Goal: Information Seeking & Learning: Find specific fact

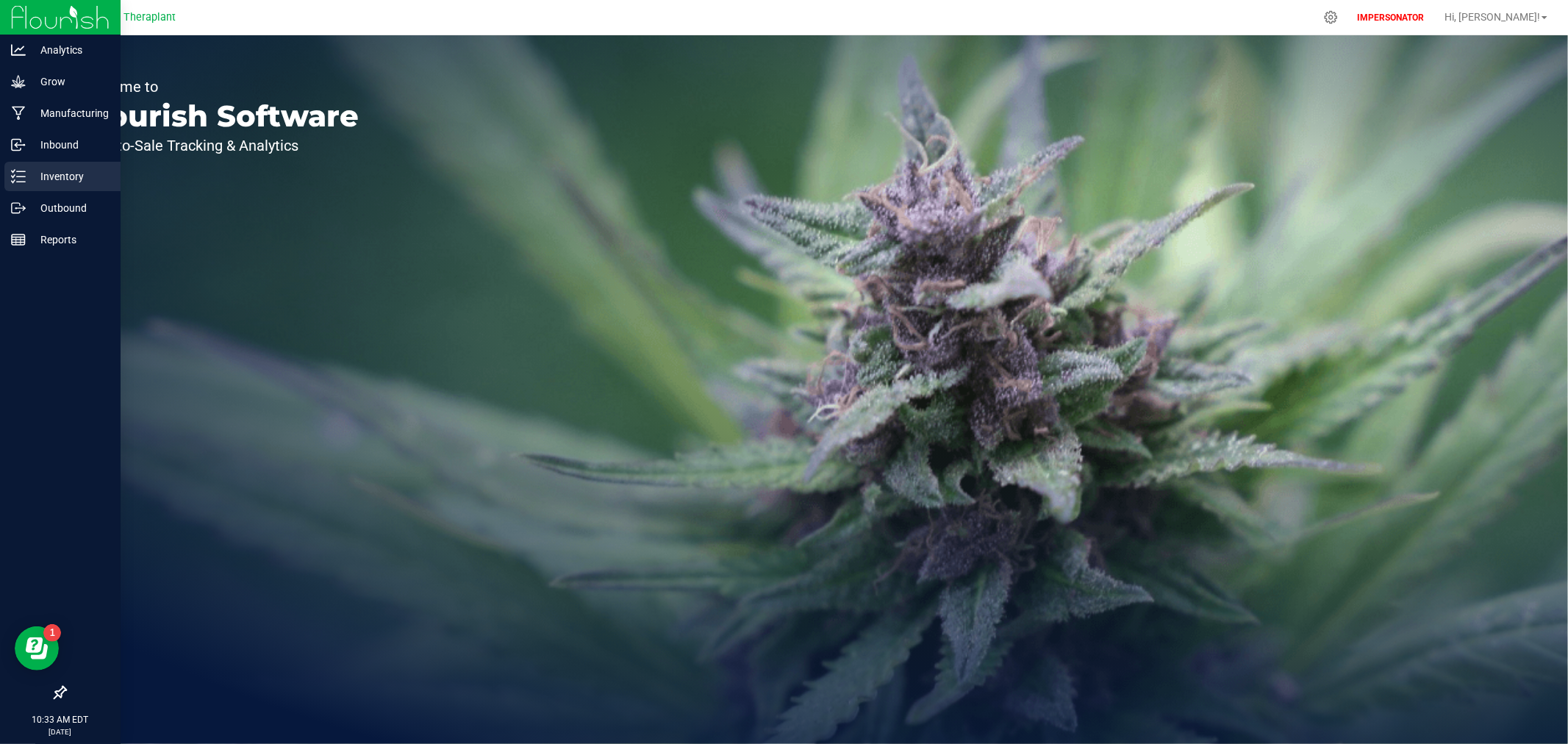
click at [19, 180] on icon at bounding box center [18, 176] width 14 height 14
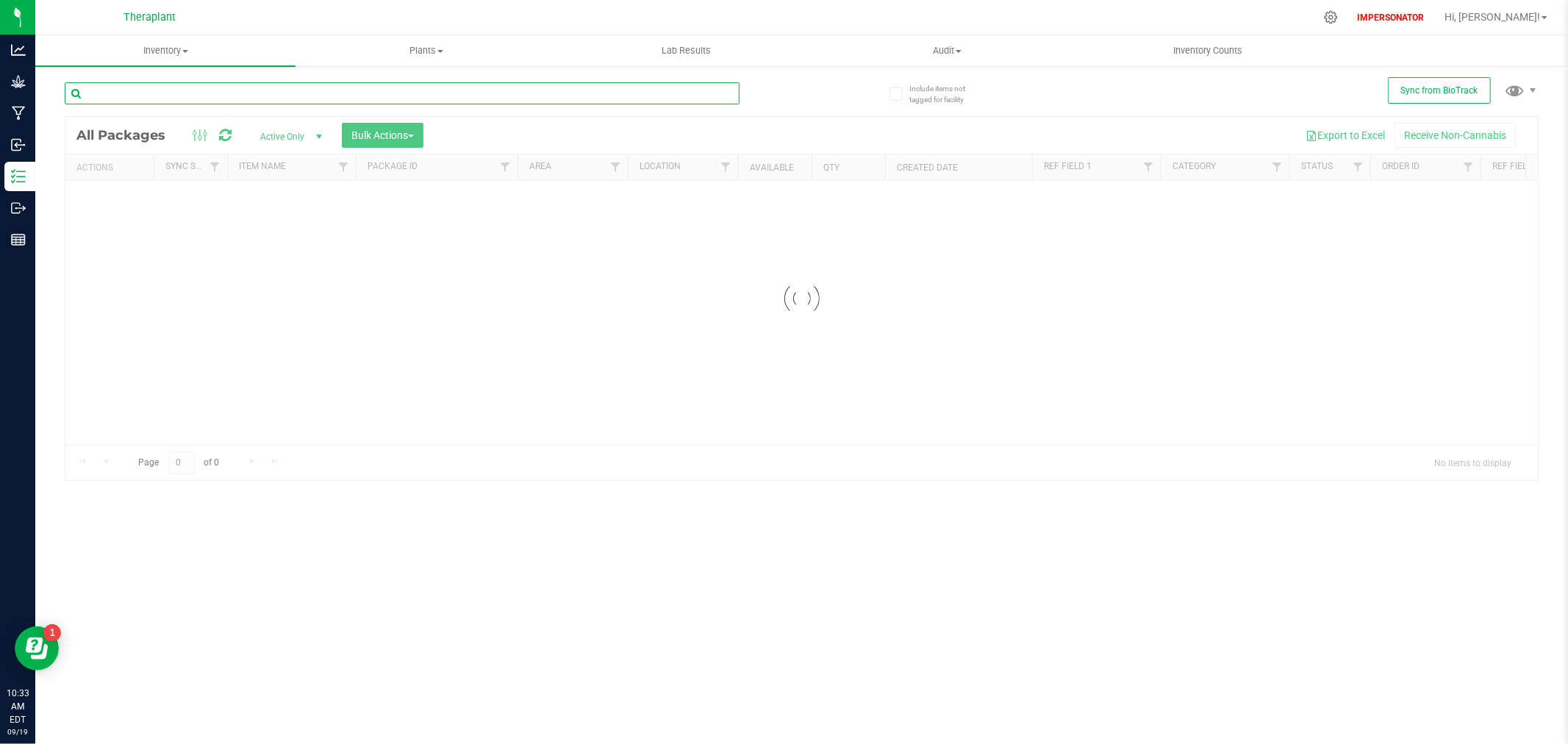
click at [236, 91] on input "text" at bounding box center [402, 93] width 675 height 22
type input "212-166"
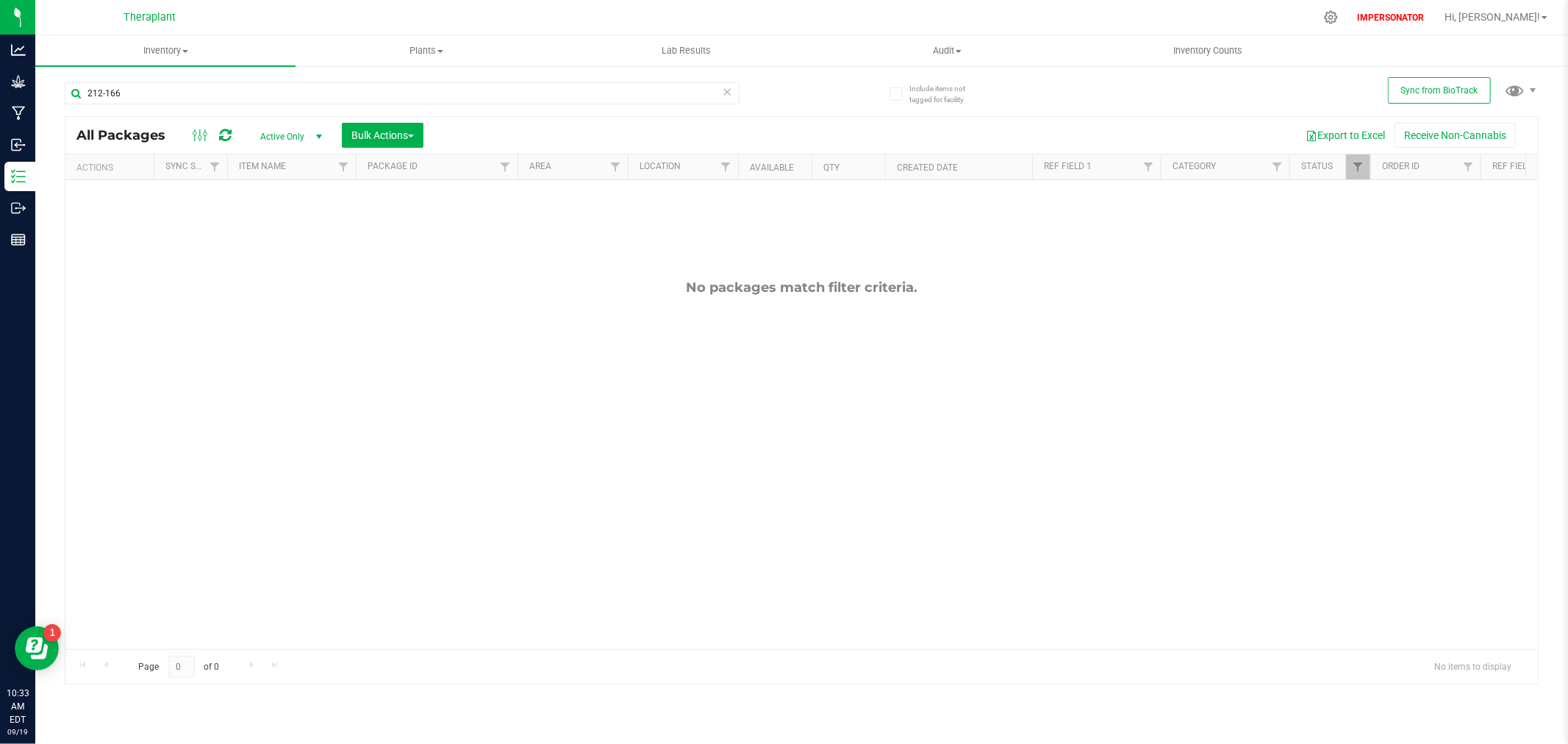
click at [281, 133] on span "Active Only" at bounding box center [287, 136] width 81 height 20
drag, startPoint x: 285, startPoint y: 214, endPoint x: 275, endPoint y: 229, distance: 18.0
click at [275, 229] on ul "Active Only Lab Samples Locked All External Internal" at bounding box center [287, 215] width 80 height 130
click at [275, 229] on li "All" at bounding box center [287, 226] width 80 height 22
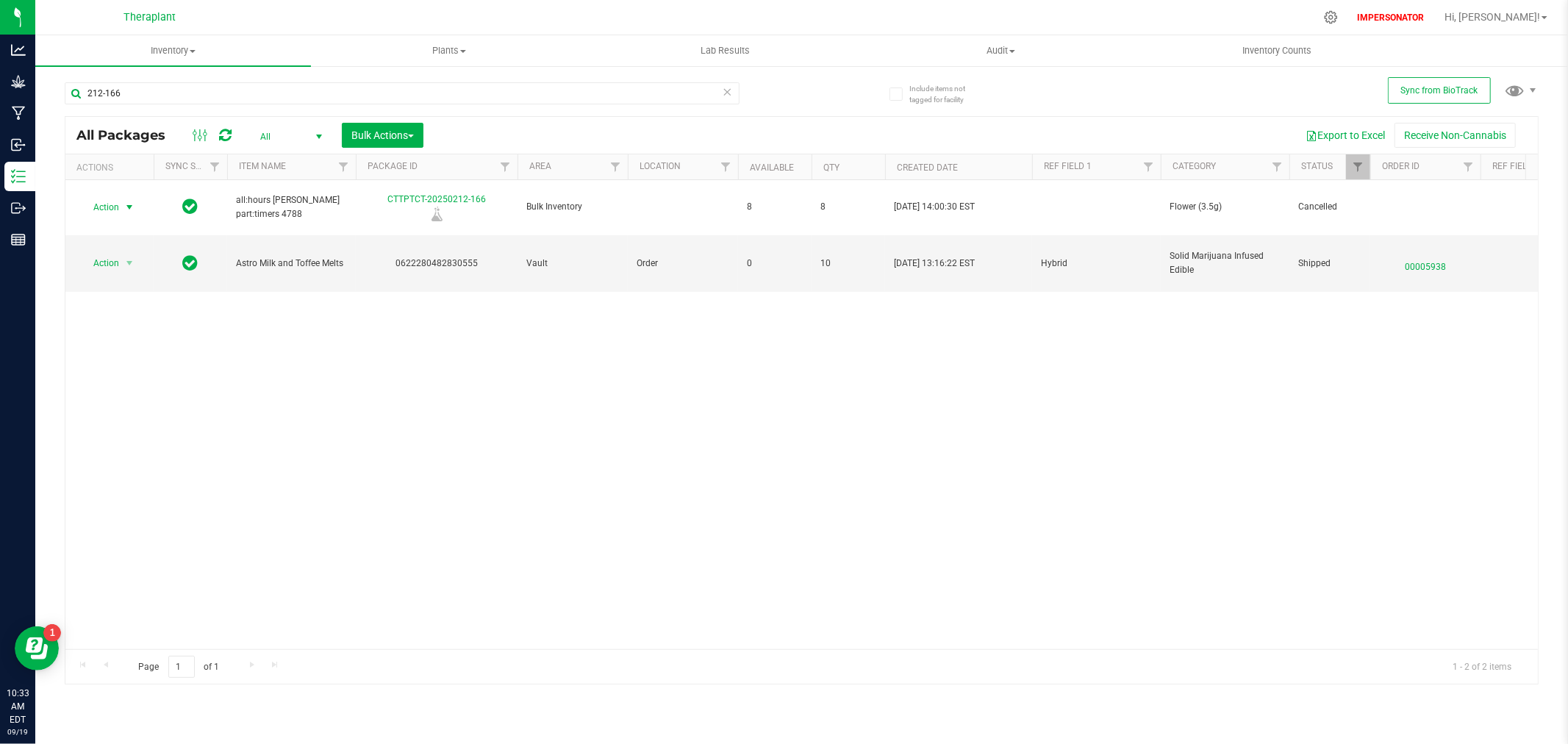
click at [105, 203] on span "Action" at bounding box center [100, 207] width 40 height 20
click at [97, 225] on li "Edit attributes" at bounding box center [125, 225] width 88 height 22
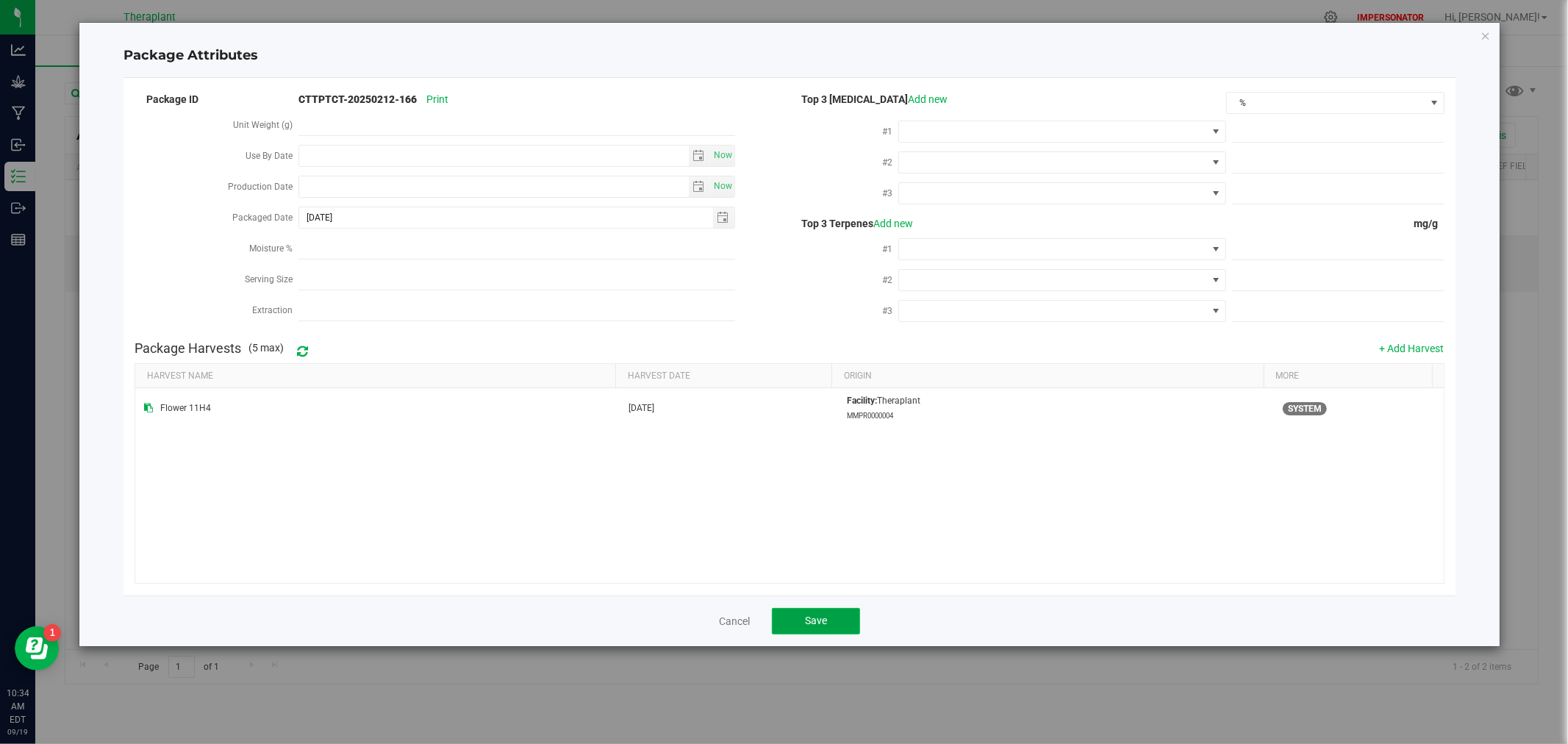
click at [805, 616] on span "Save" at bounding box center [816, 620] width 22 height 12
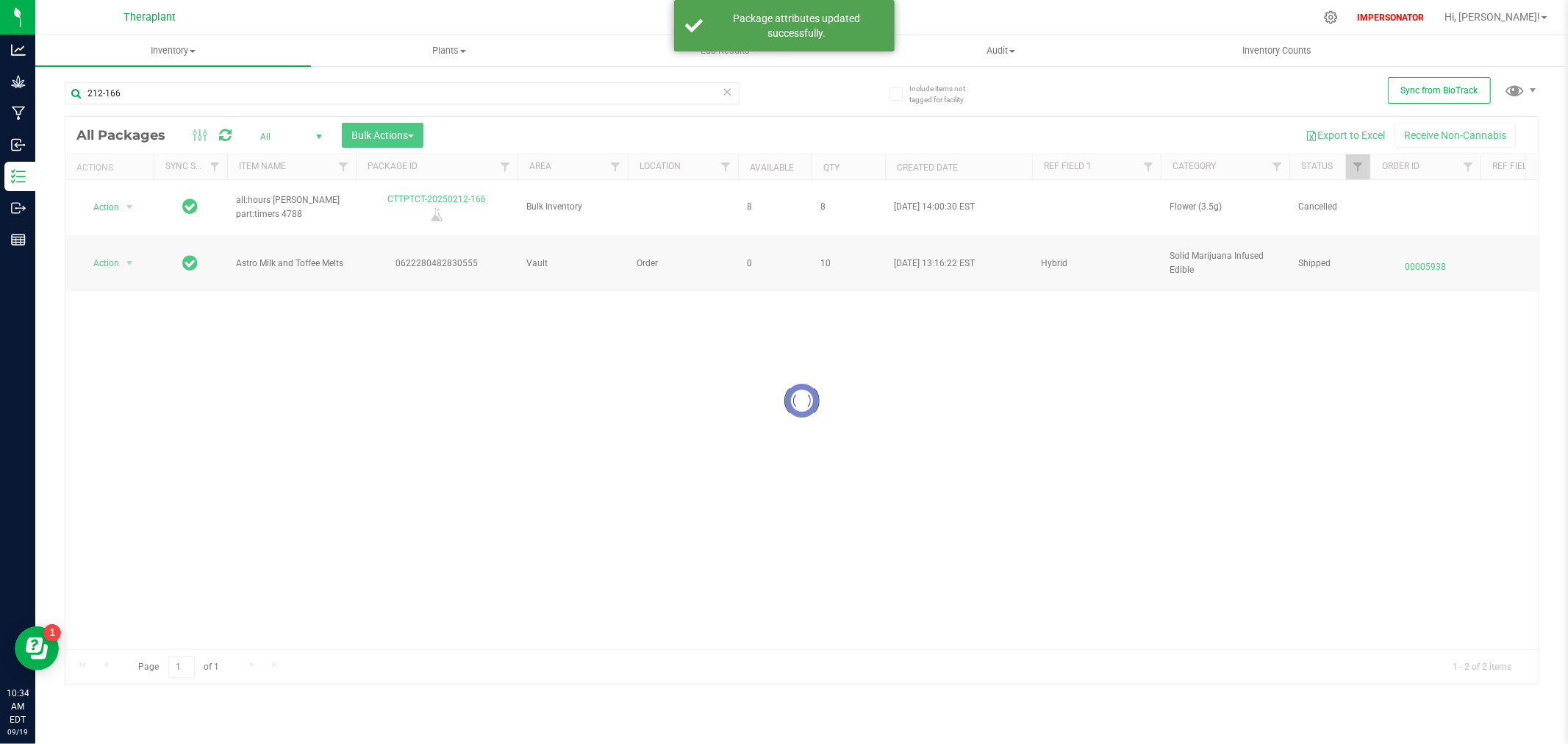
click at [230, 135] on div at bounding box center [801, 401] width 1472 height 568
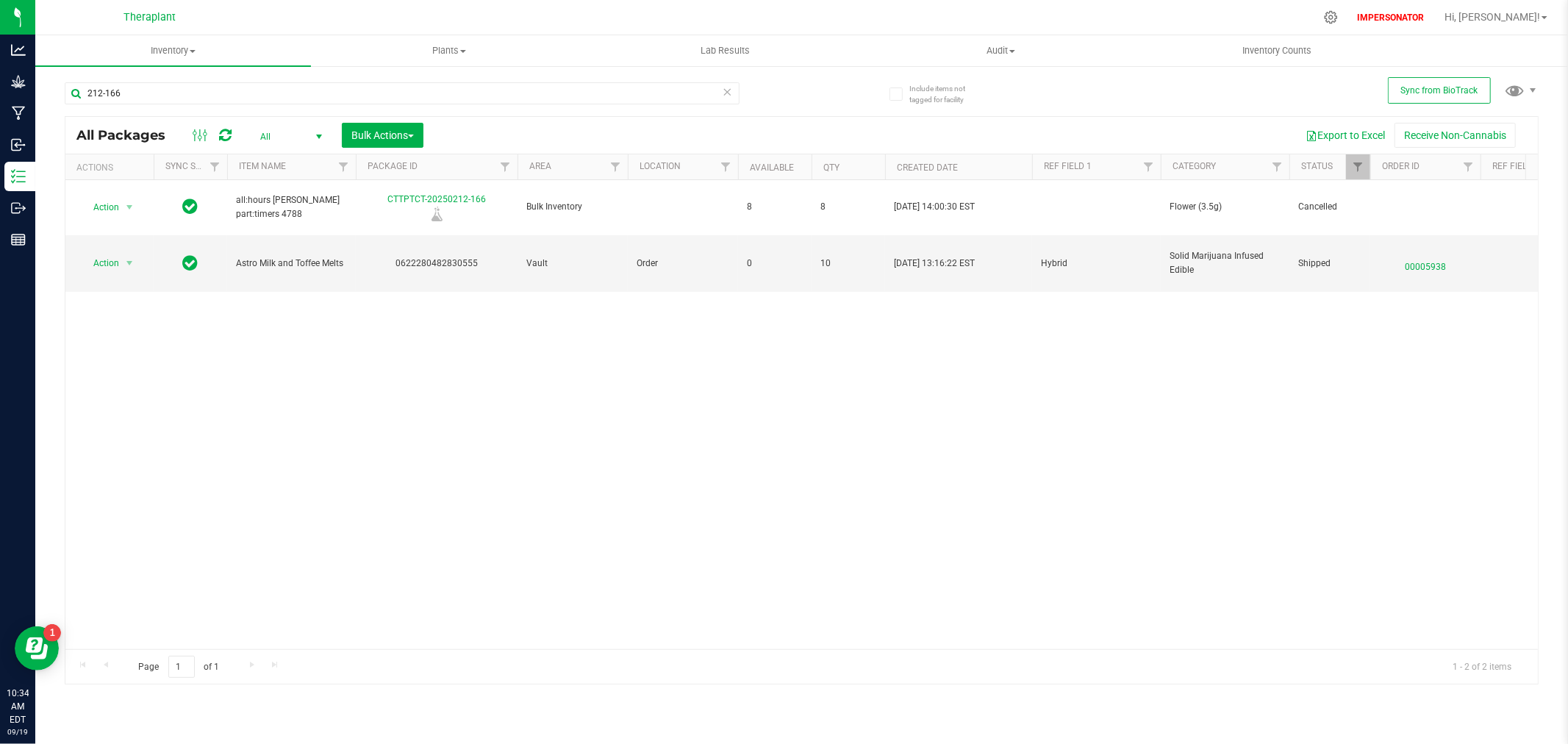
click at [230, 135] on icon at bounding box center [225, 135] width 13 height 14
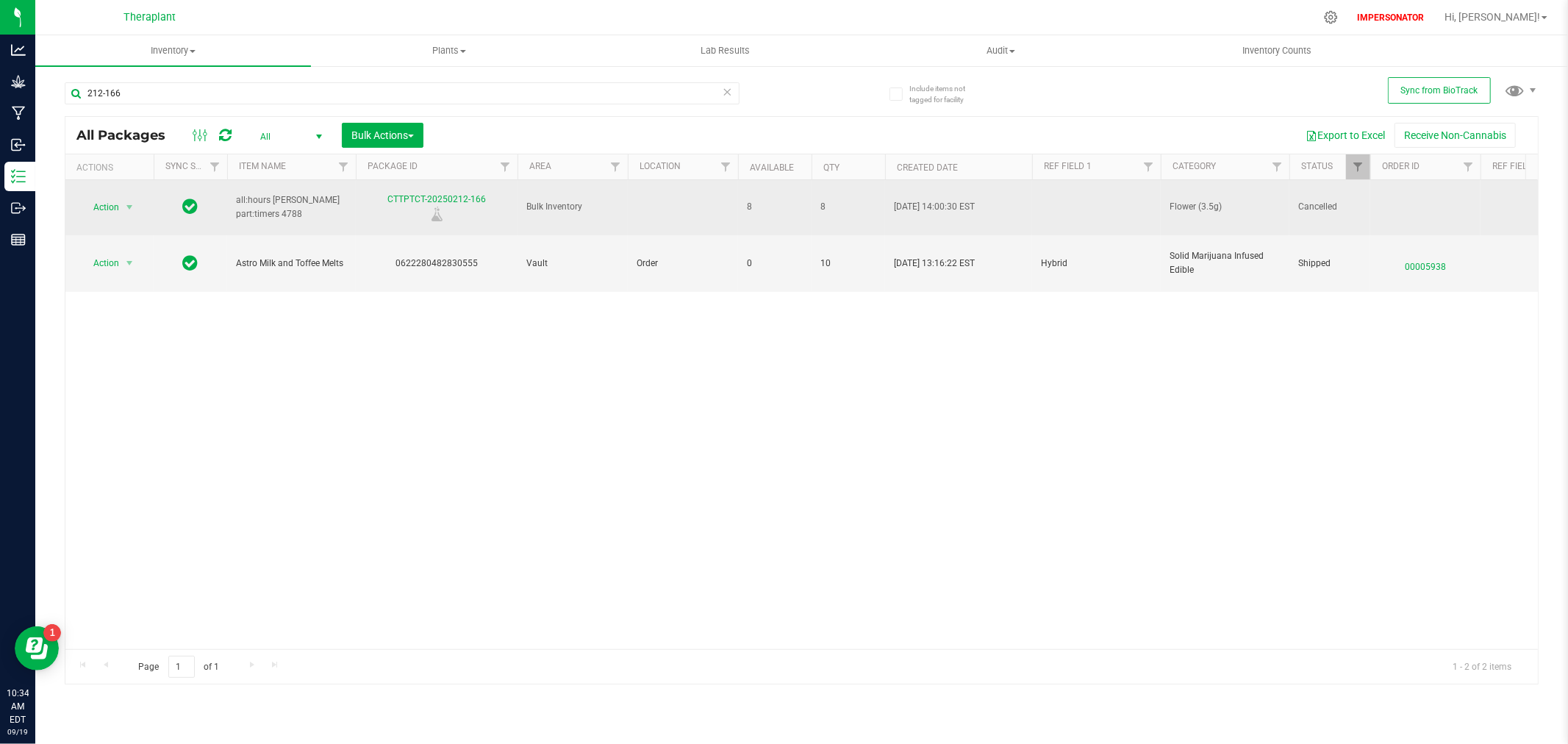
click at [187, 203] on icon at bounding box center [191, 205] width 15 height 18
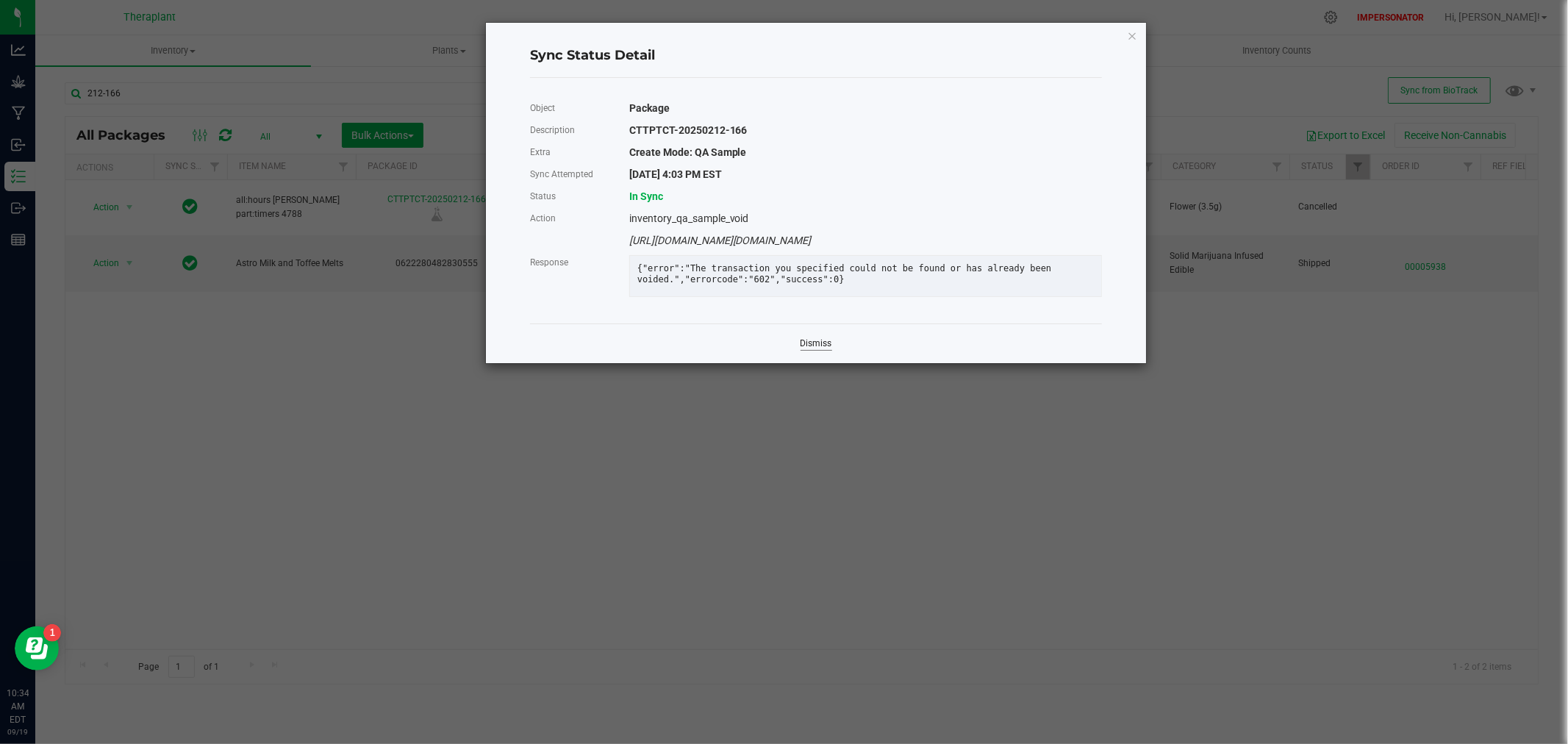
click at [807, 350] on link "Dismiss" at bounding box center [816, 343] width 31 height 13
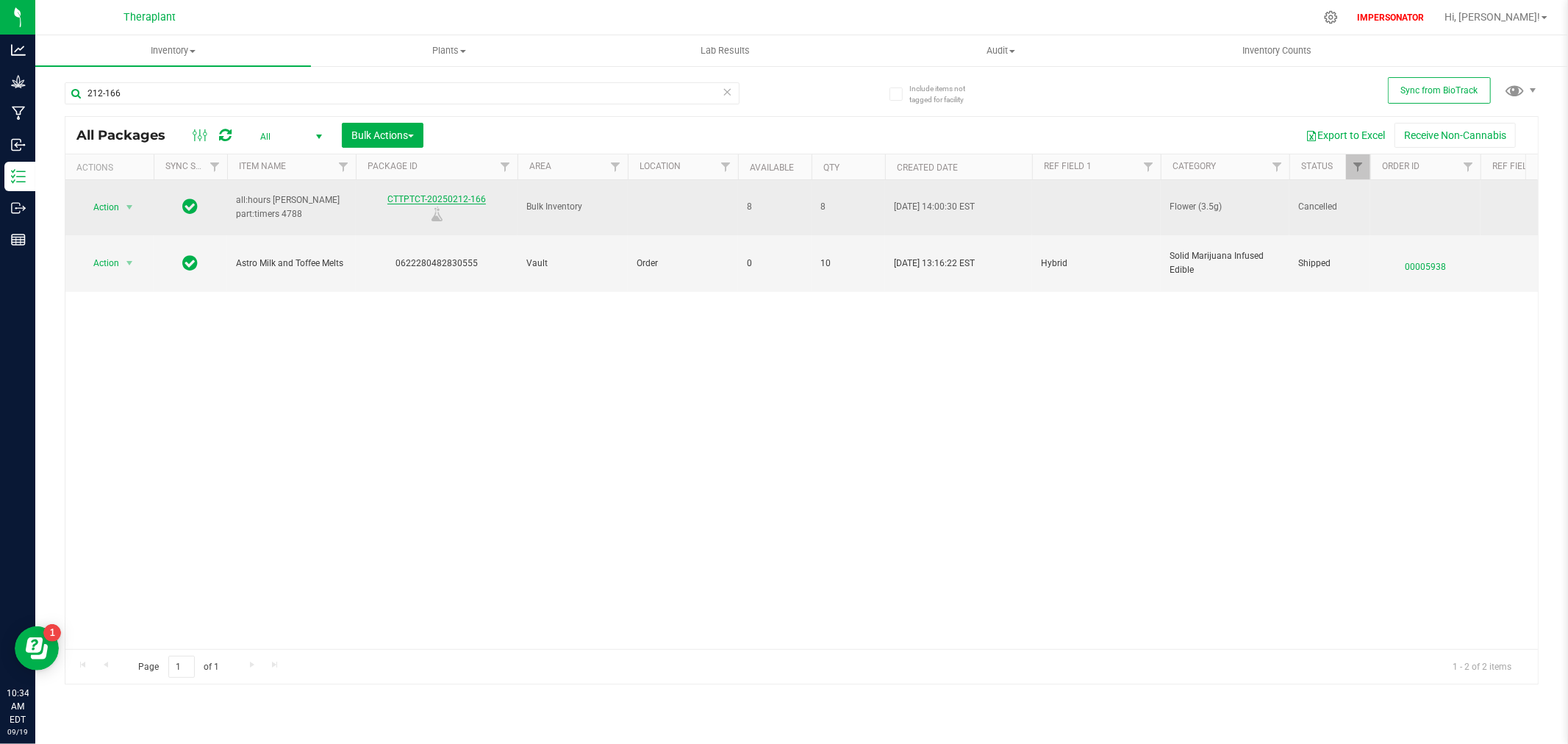
click at [461, 194] on link "CTTPTCT-20250212-166" at bounding box center [436, 199] width 98 height 10
drag, startPoint x: 488, startPoint y: 192, endPoint x: 386, endPoint y: 198, distance: 102.2
click at [386, 198] on div "CTTPTCT-20250212-166" at bounding box center [436, 207] width 166 height 29
copy link "CTTPTCT-20250212-166"
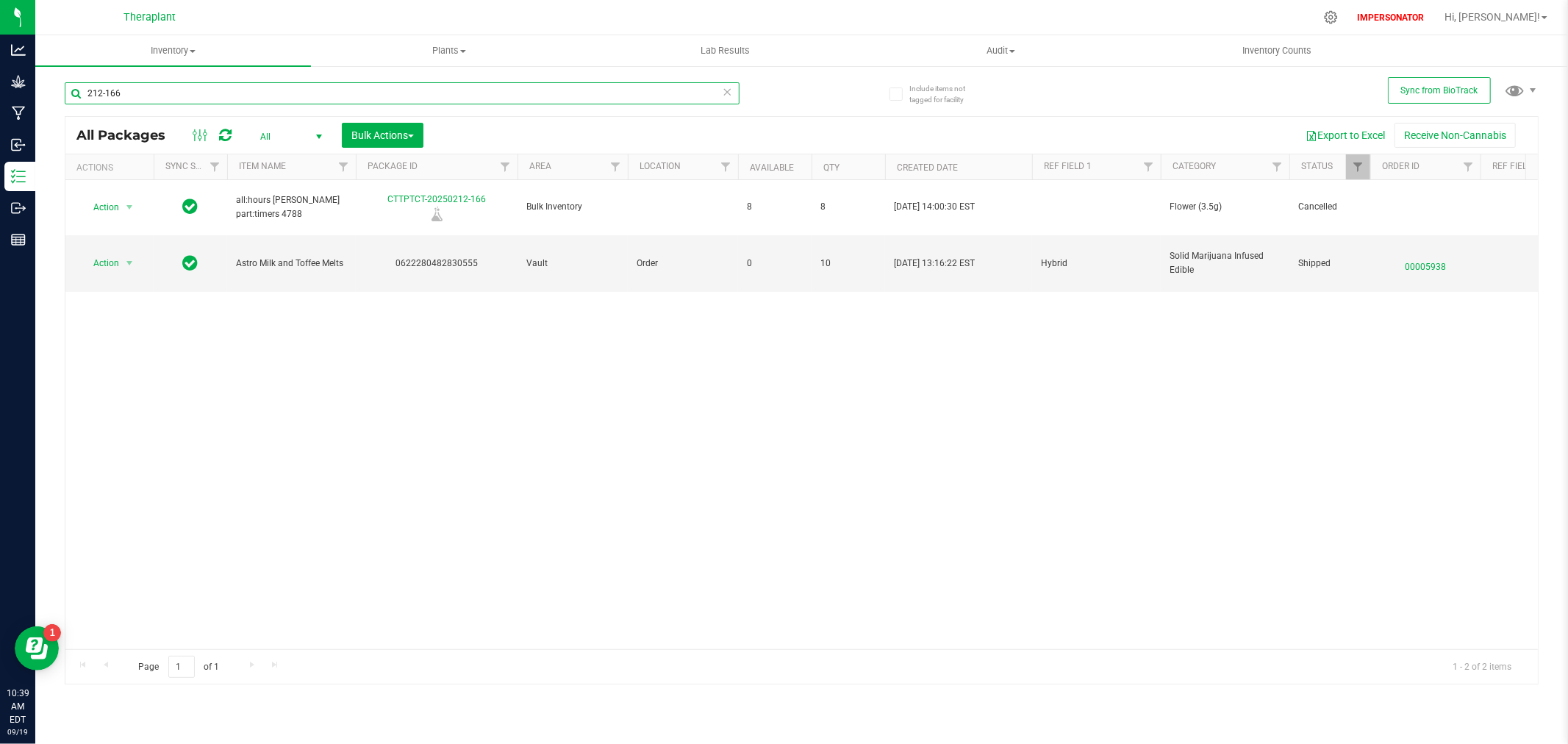
drag, startPoint x: 151, startPoint y: 90, endPoint x: 69, endPoint y: 90, distance: 82.0
click at [69, 90] on input "212-166" at bounding box center [402, 93] width 675 height 22
paste input "CTTPTCT-20250"
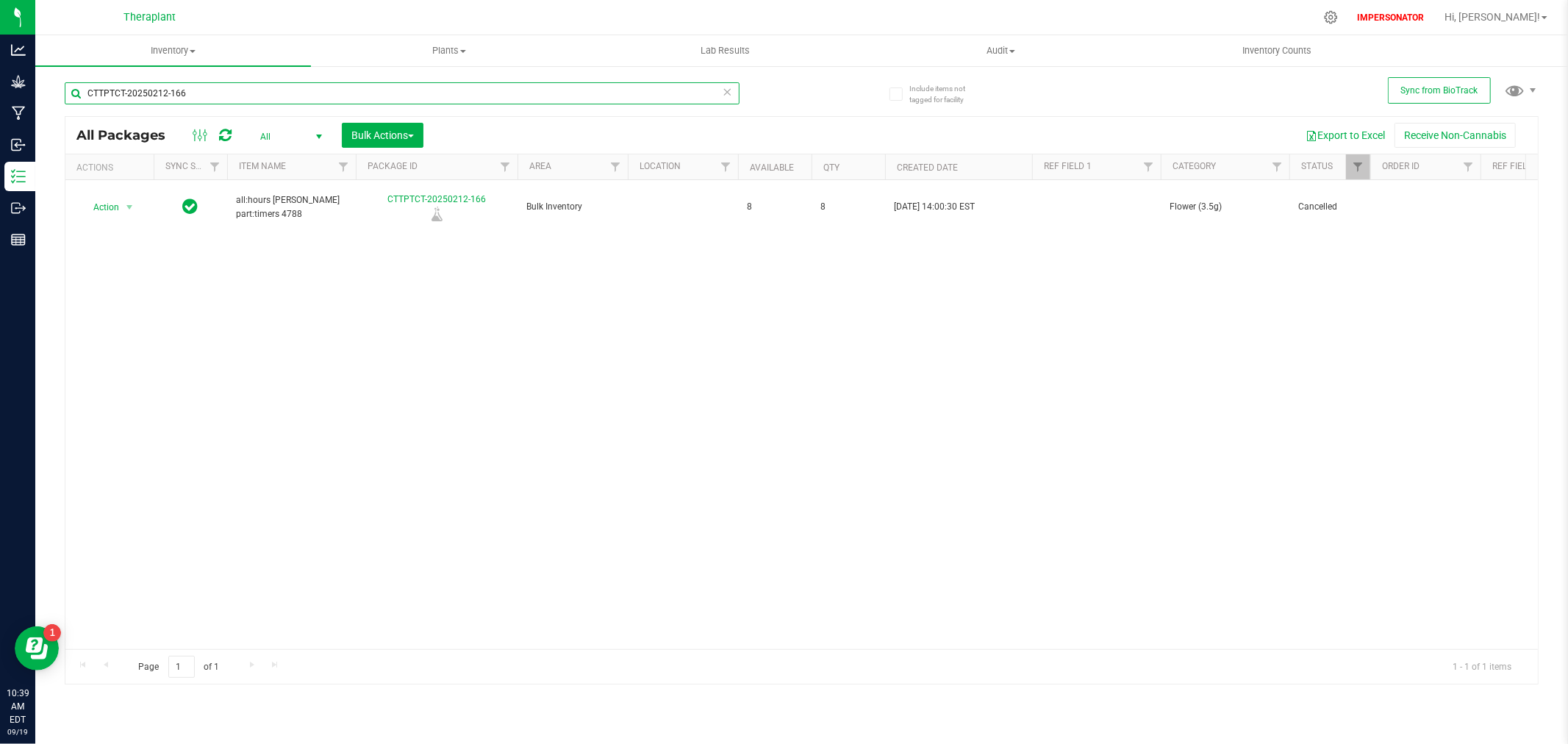
type input "CTTPTCT-20250212-166"
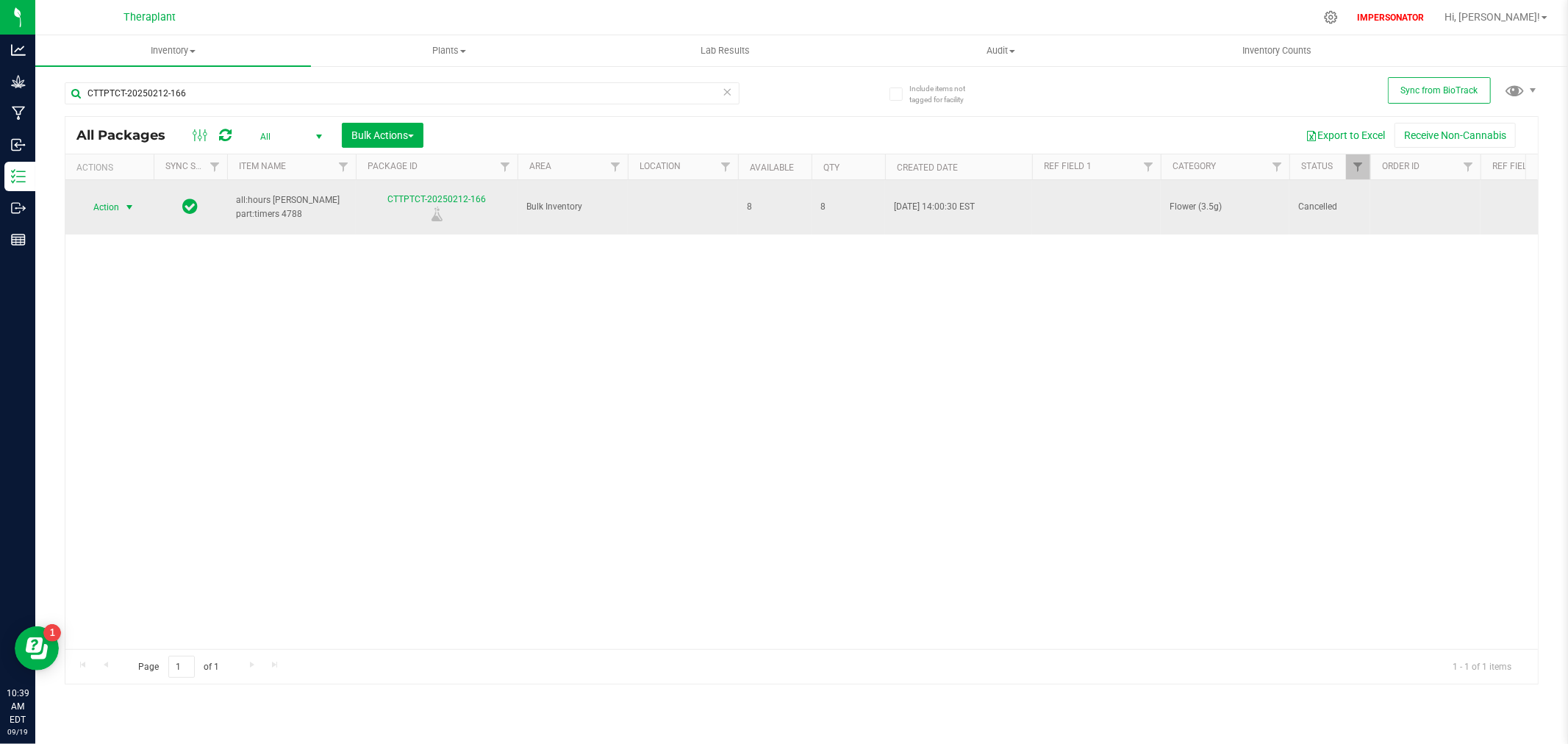
click at [103, 203] on span "Action" at bounding box center [100, 207] width 40 height 20
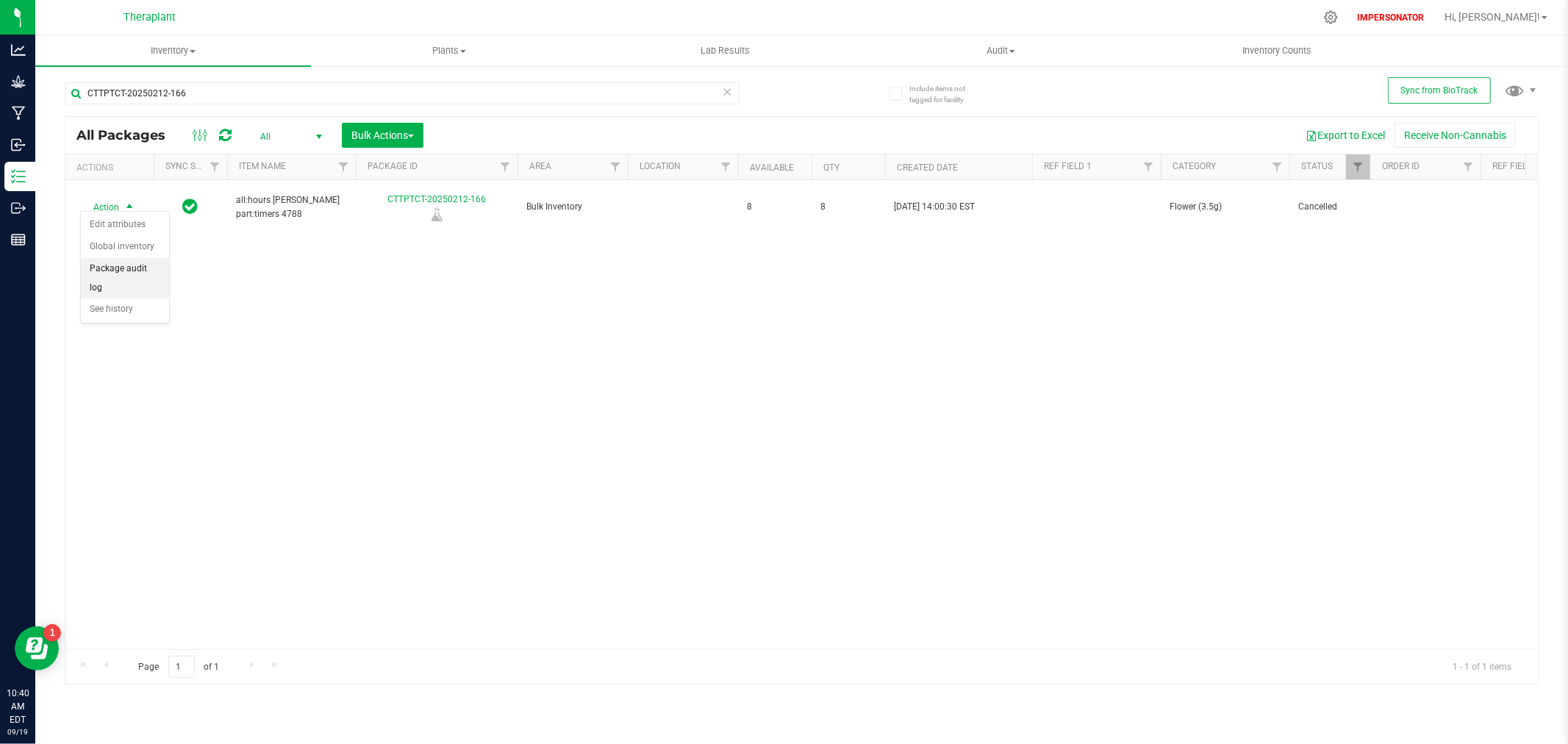
click at [122, 273] on li "Package audit log" at bounding box center [125, 278] width 88 height 41
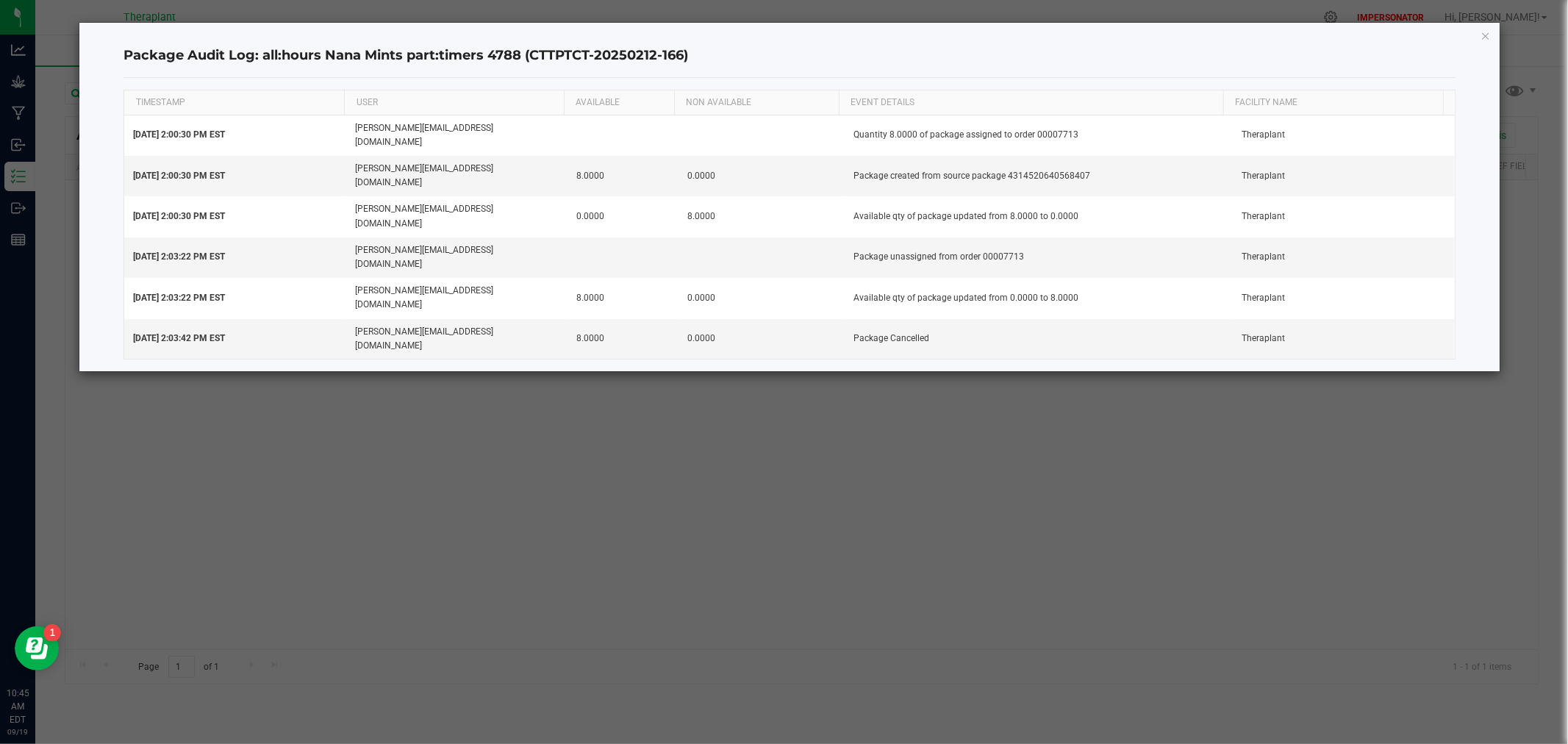
click at [238, 358] on ngb-modal-window "Package Audit Log: all:hours Nana Mints part:timers 4788 (CTTPTCT-20250212-166)…" at bounding box center [789, 372] width 1579 height 744
click at [1489, 35] on icon "button" at bounding box center [1486, 35] width 10 height 18
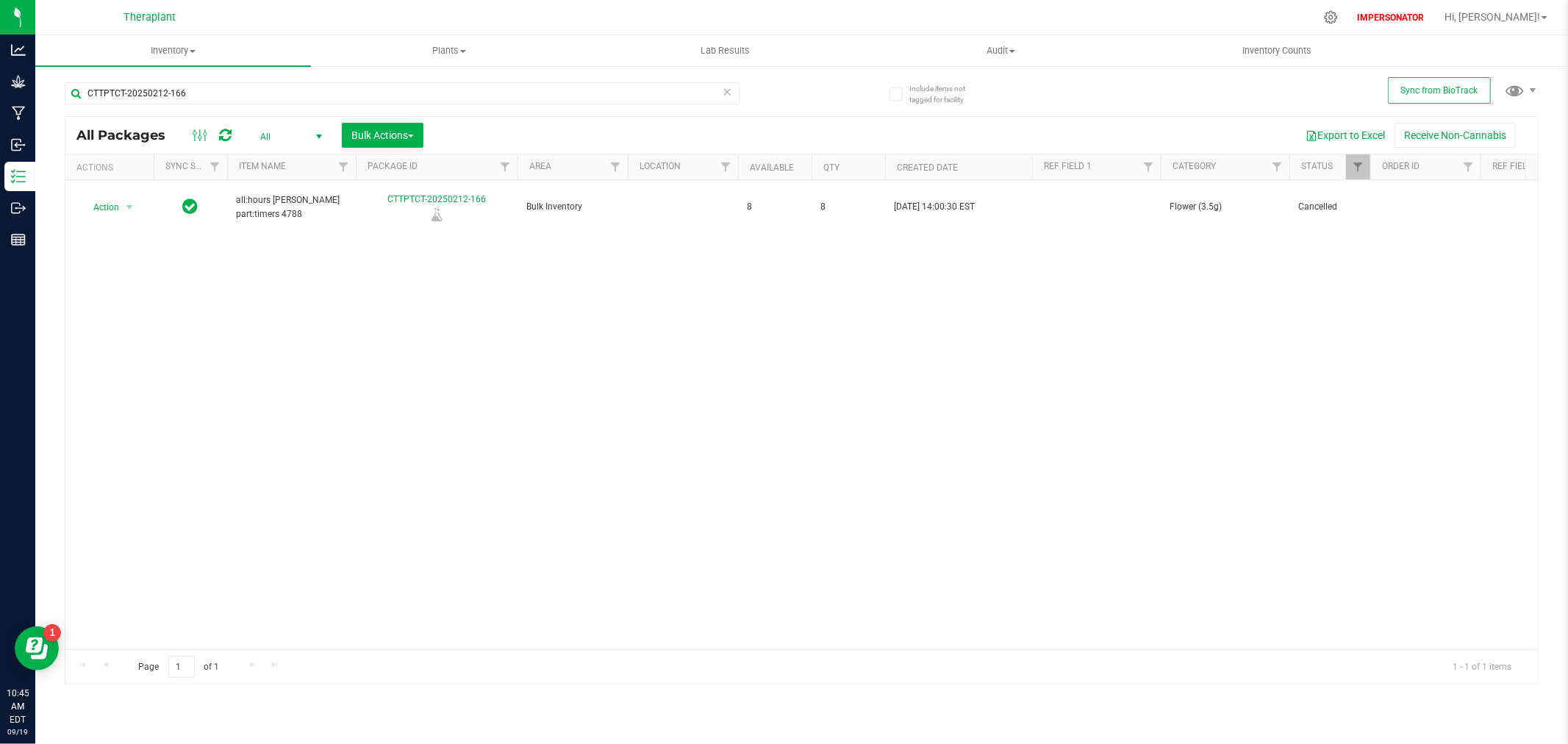
drag, startPoint x: 194, startPoint y: 17, endPoint x: 88, endPoint y: 17, distance: 106.0
click at [88, 17] on div "Theraplant" at bounding box center [149, 17] width 214 height 23
copy span "Theraplant"
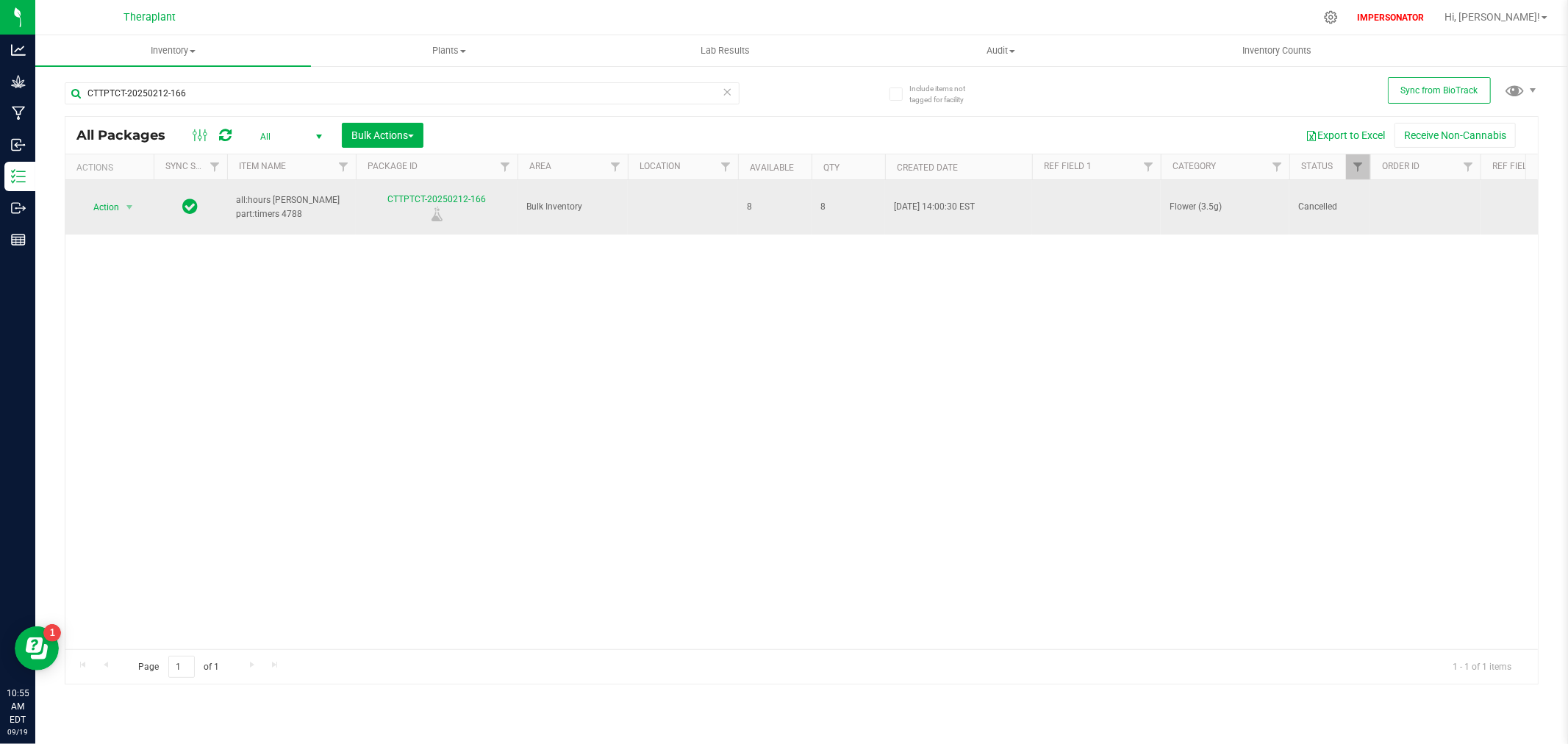
drag, startPoint x: 498, startPoint y: 189, endPoint x: 385, endPoint y: 198, distance: 113.4
click at [385, 198] on div "CTTPTCT-20250212-166" at bounding box center [436, 207] width 166 height 29
copy link "CTTPTCT-20250212-166"
click at [490, 192] on div "CTTPTCT-20250212-166" at bounding box center [436, 207] width 166 height 29
drag, startPoint x: 493, startPoint y: 195, endPoint x: 380, endPoint y: 195, distance: 113.0
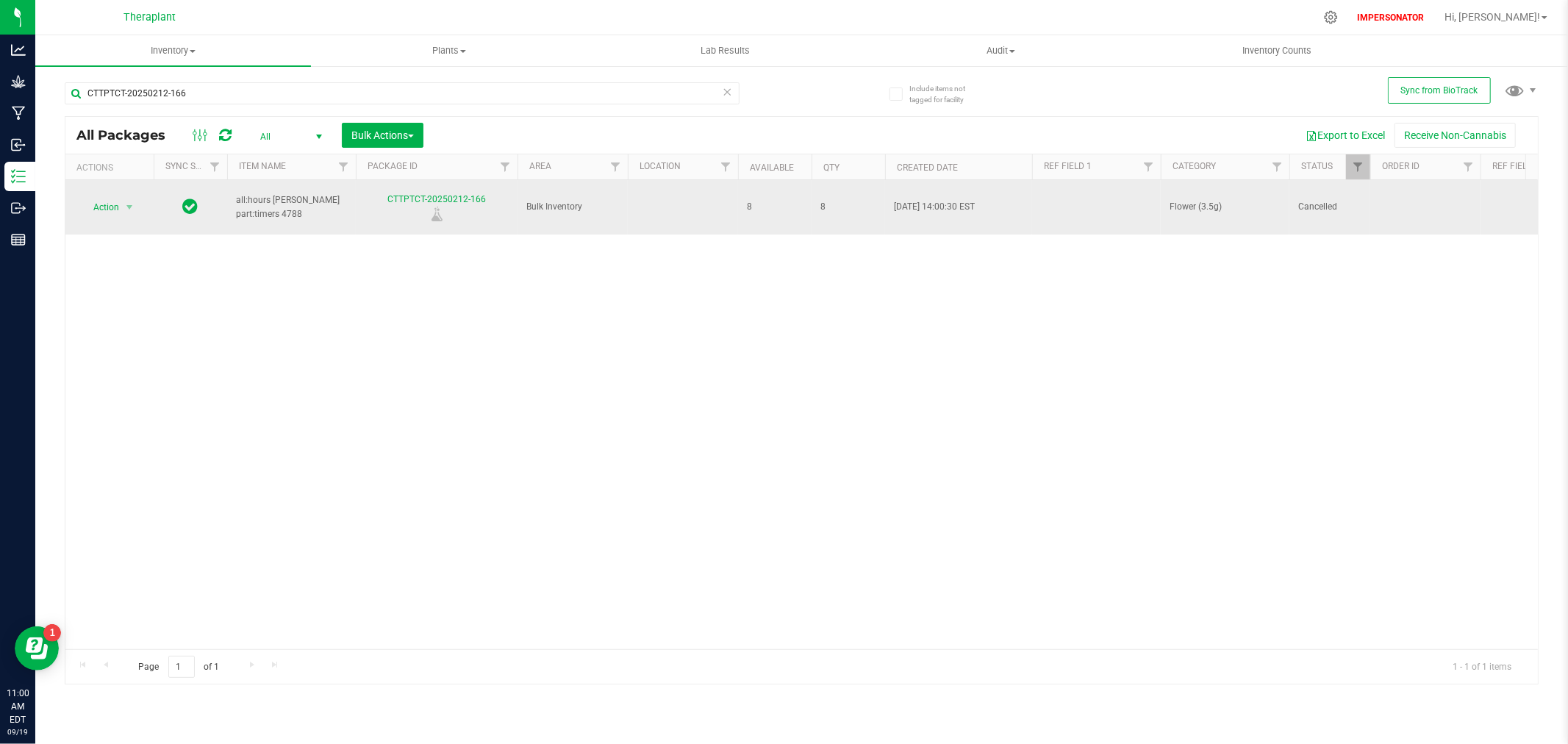
click at [380, 195] on div "CTTPTCT-20250212-166" at bounding box center [436, 207] width 166 height 29
copy link "CTTPTCT-20250212-166"
drag, startPoint x: 312, startPoint y: 208, endPoint x: 236, endPoint y: 196, distance: 76.9
click at [236, 196] on span "all:hours [PERSON_NAME] part:timers 4788" at bounding box center [291, 207] width 111 height 28
copy span "all:hours [PERSON_NAME] part:timers 4788"
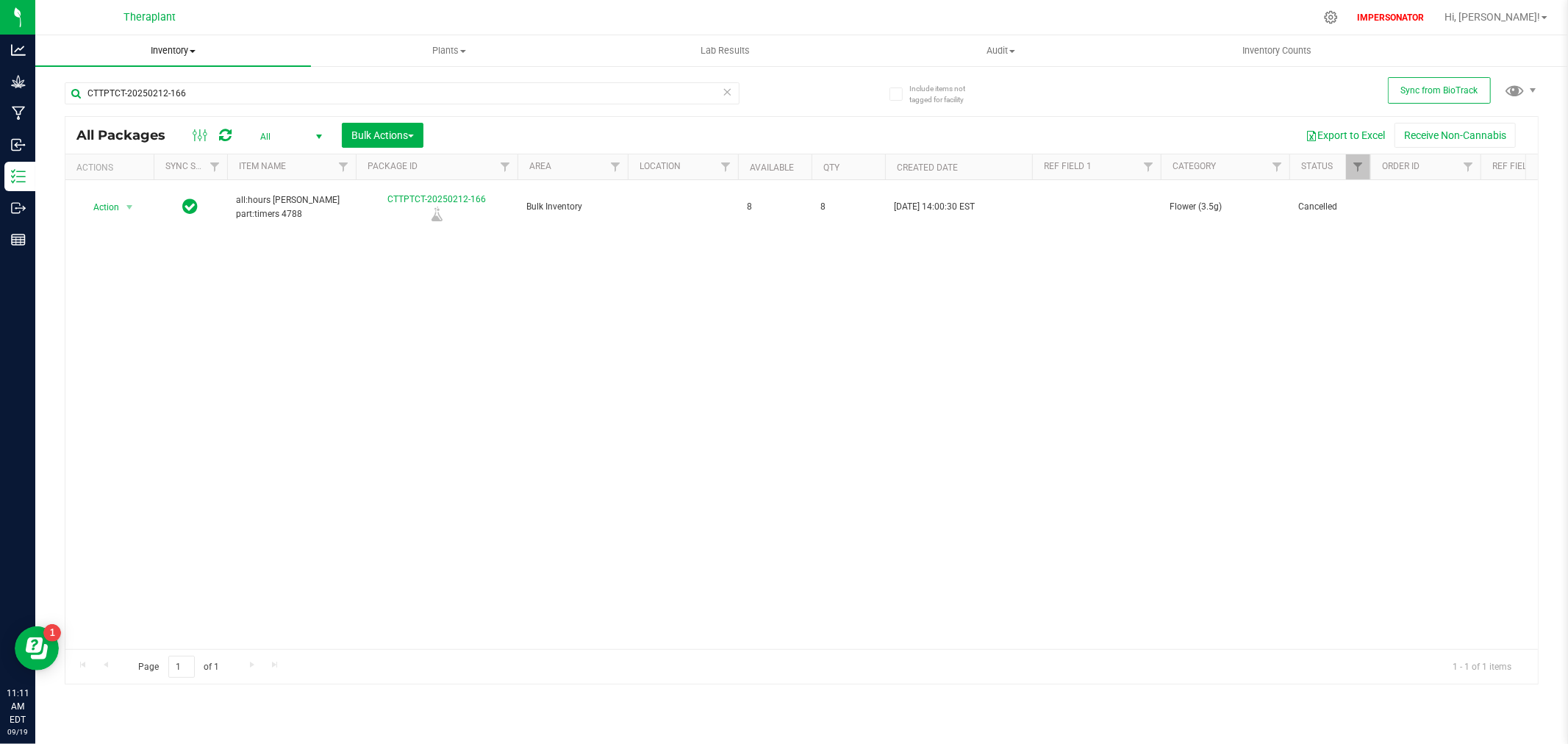
click at [179, 50] on span "Inventory" at bounding box center [173, 51] width 275 height 14
click at [91, 102] on span "All inventory" at bounding box center [85, 106] width 99 height 13
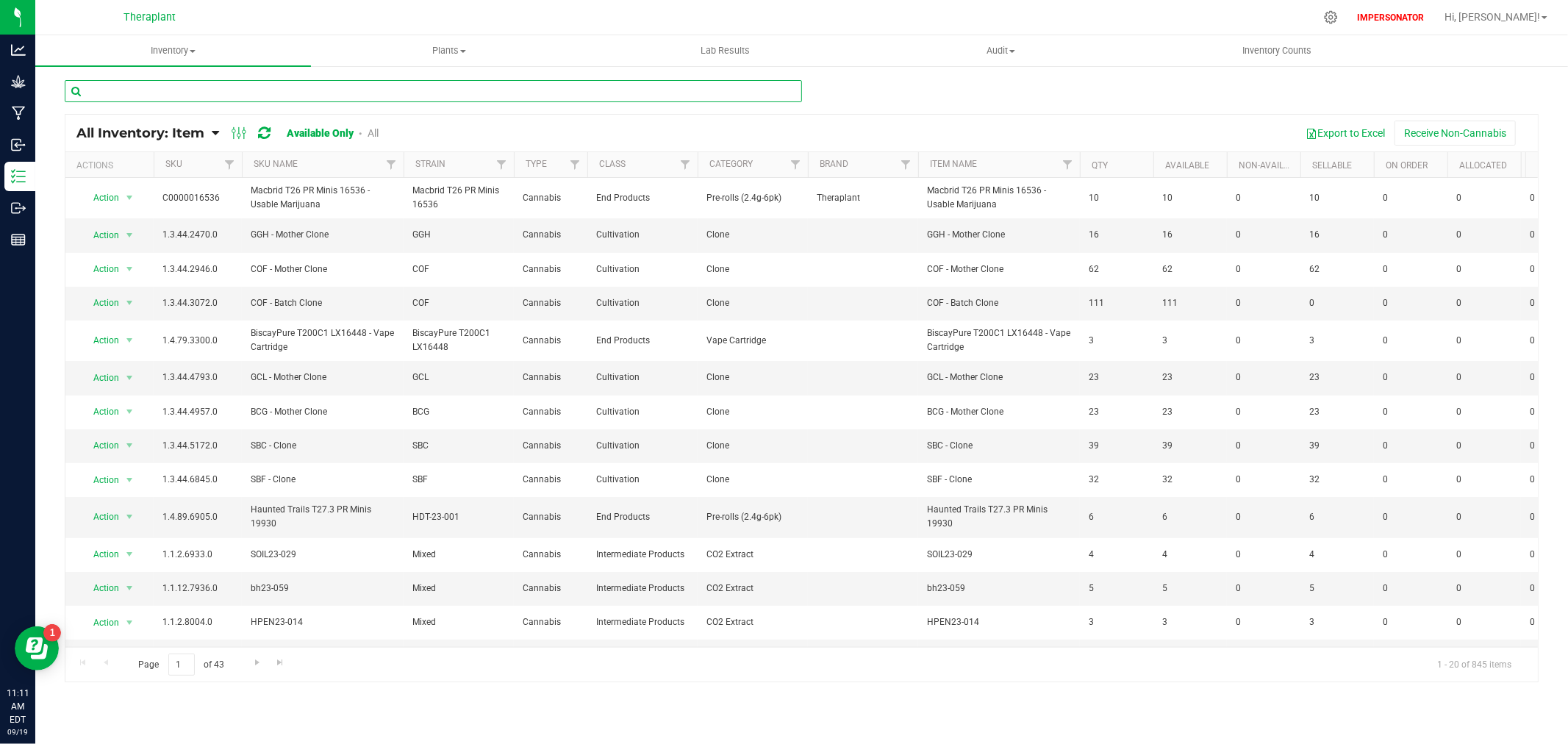
click at [181, 86] on input "text" at bounding box center [433, 92] width 737 height 22
paste input "all:hours [PERSON_NAME] part:timers 4788"
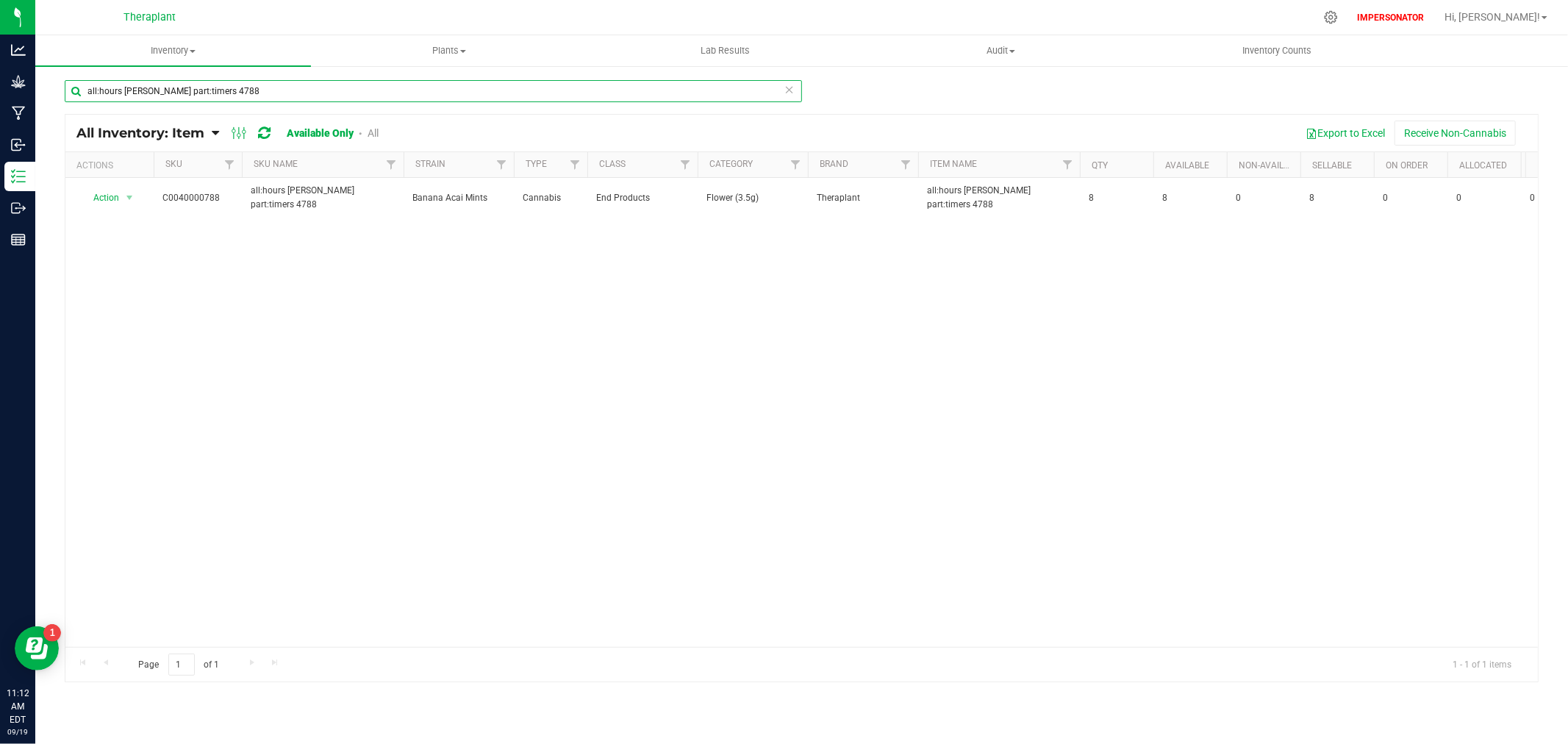
type input "all:hours [PERSON_NAME] part:timers 4788"
